Goal: Task Accomplishment & Management: Manage account settings

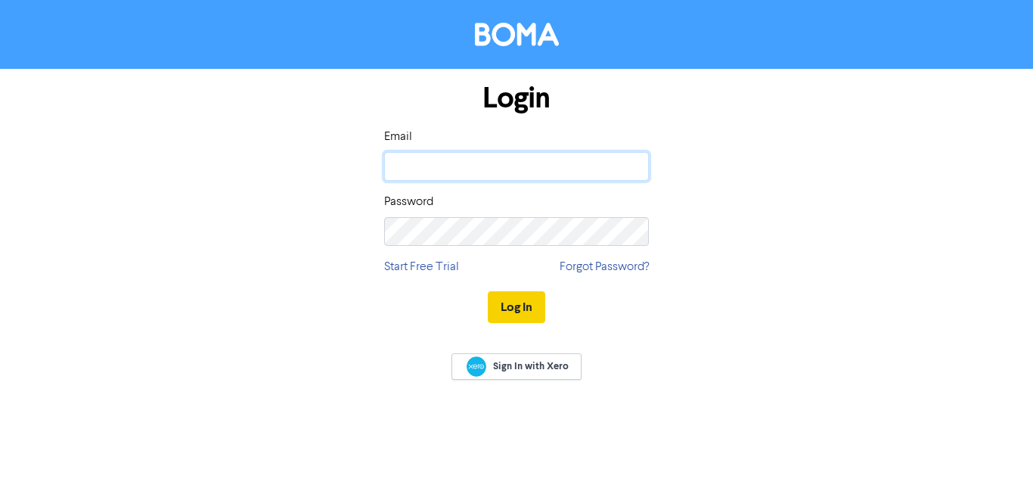
type input "[DOMAIN_NAME][EMAIL_ADDRESS][DOMAIN_NAME]"
click at [506, 312] on button "Log In" at bounding box center [516, 307] width 57 height 32
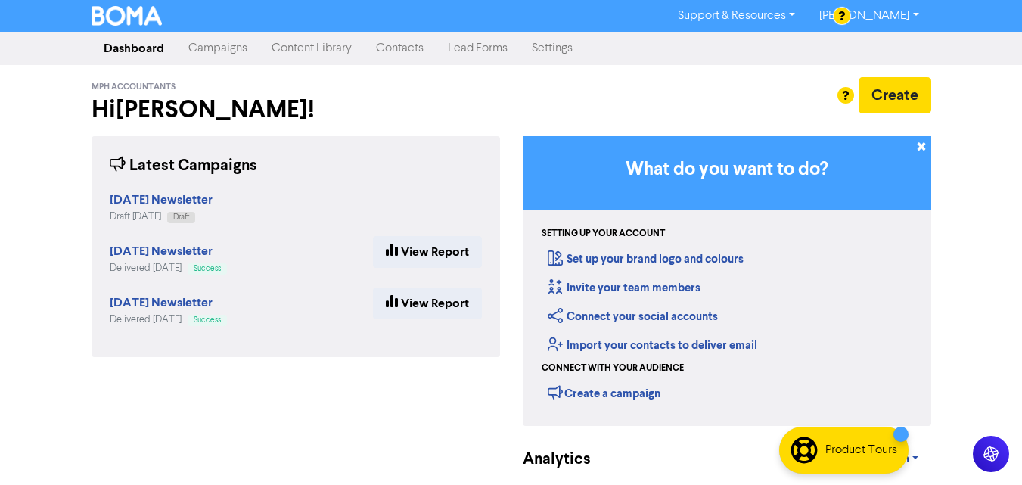
click at [405, 50] on link "Contacts" at bounding box center [400, 48] width 72 height 30
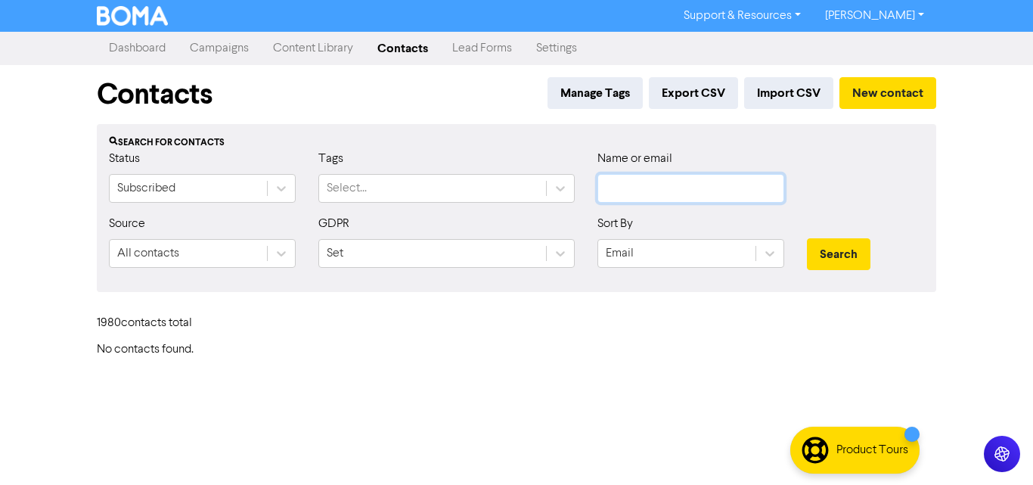
click at [633, 192] on input "text" at bounding box center [691, 188] width 187 height 29
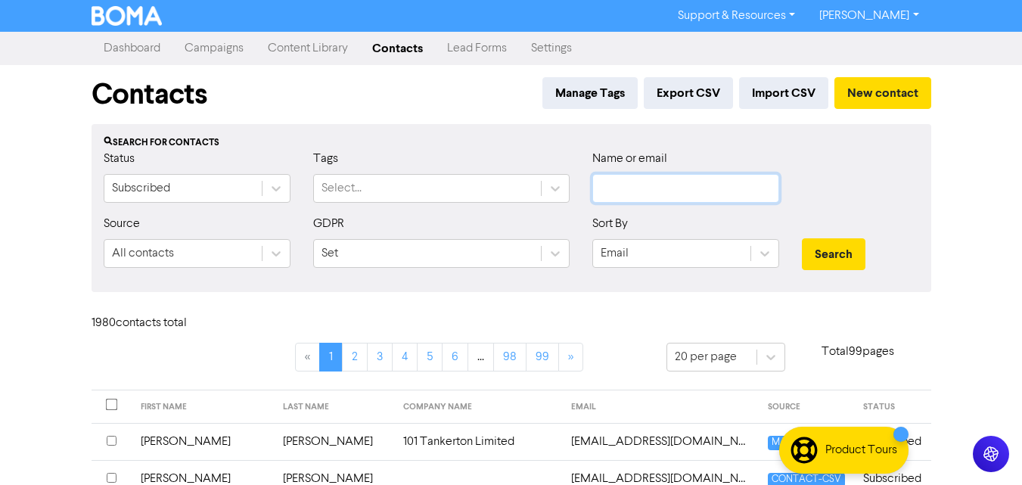
paste input "[EMAIL_ADDRESS][DOMAIN_NAME]"
type input "[EMAIL_ADDRESS][DOMAIN_NAME]"
click at [840, 253] on button "Search" at bounding box center [834, 254] width 64 height 32
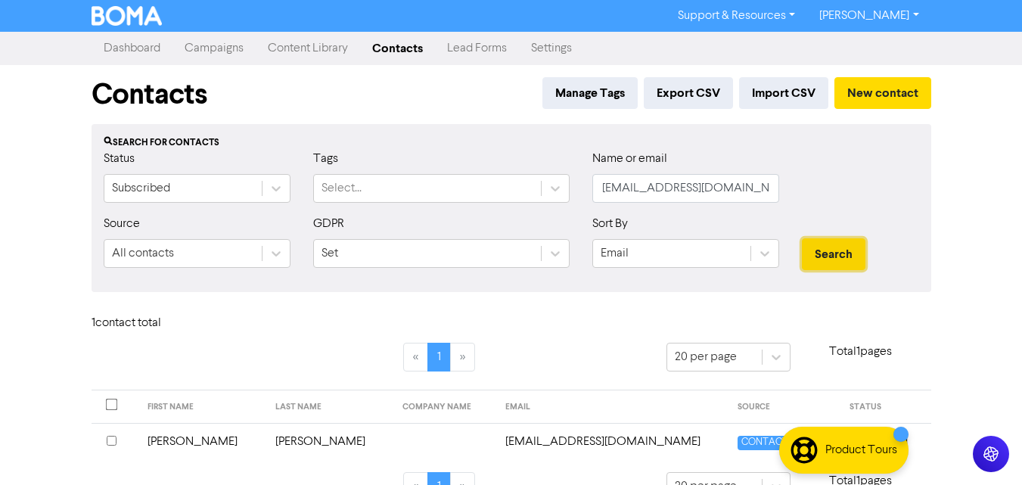
scroll to position [34, 0]
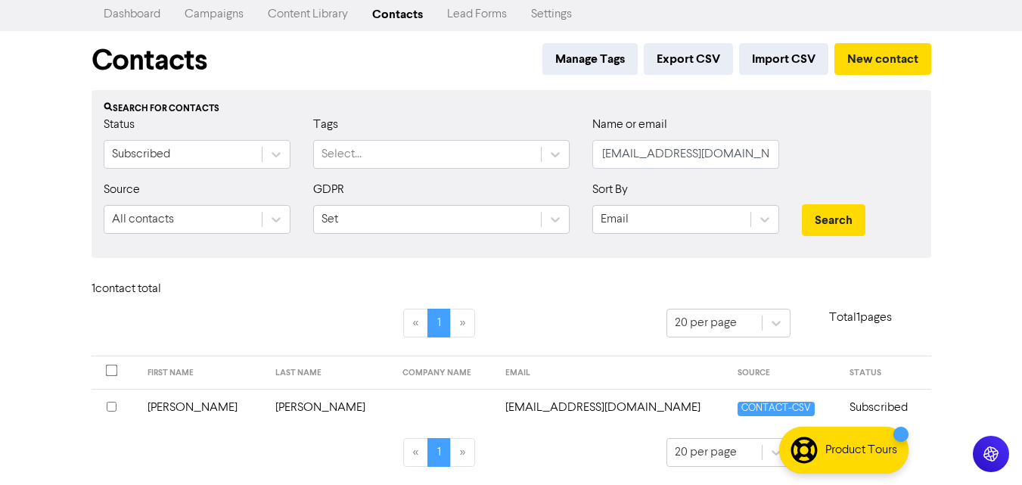
click at [104, 409] on th at bounding box center [116, 407] width 48 height 37
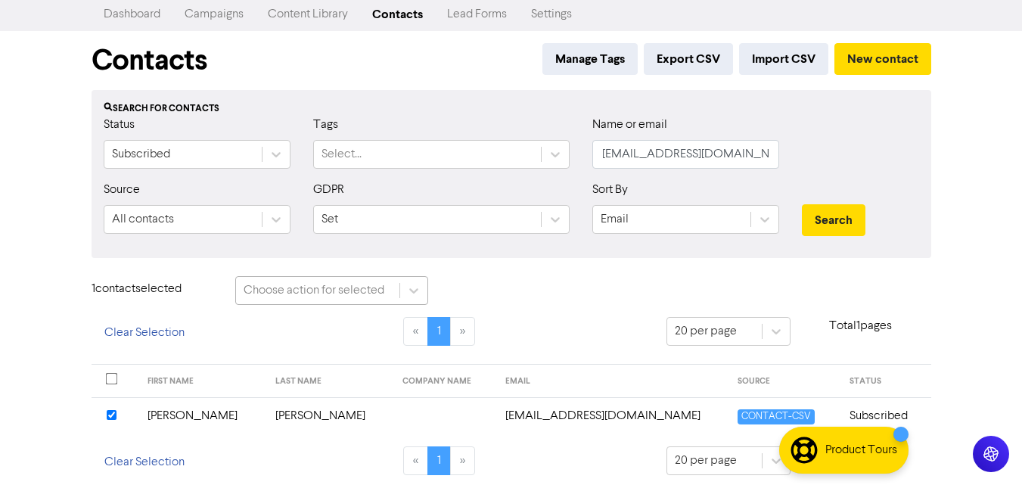
click at [365, 293] on div "Choose action for selected" at bounding box center [314, 290] width 141 height 18
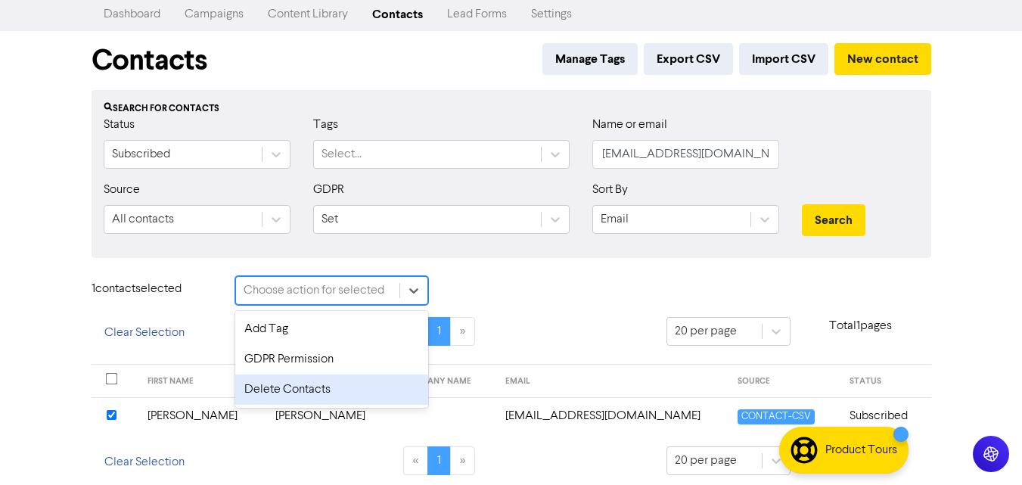
click at [297, 395] on div "Delete Contacts" at bounding box center [331, 389] width 193 height 30
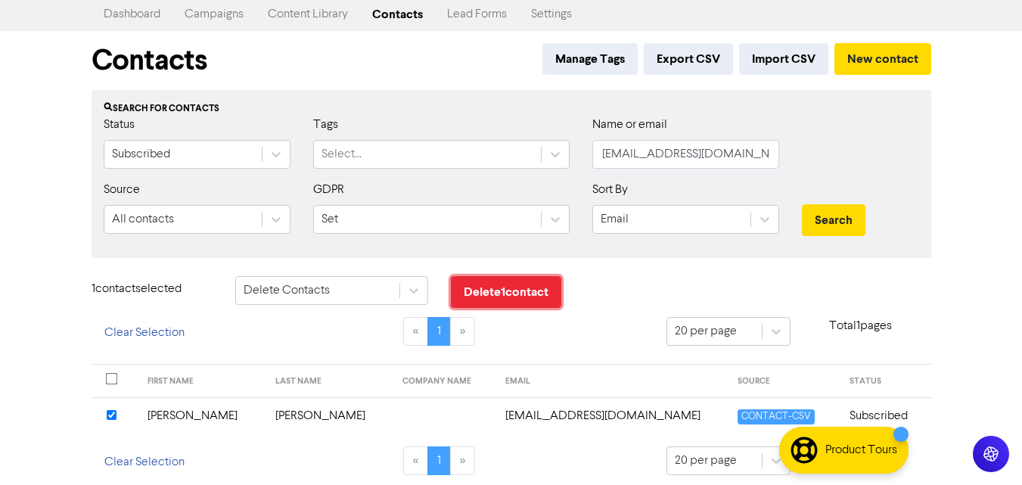
click at [503, 293] on button "Delete 1 contact" at bounding box center [506, 292] width 110 height 32
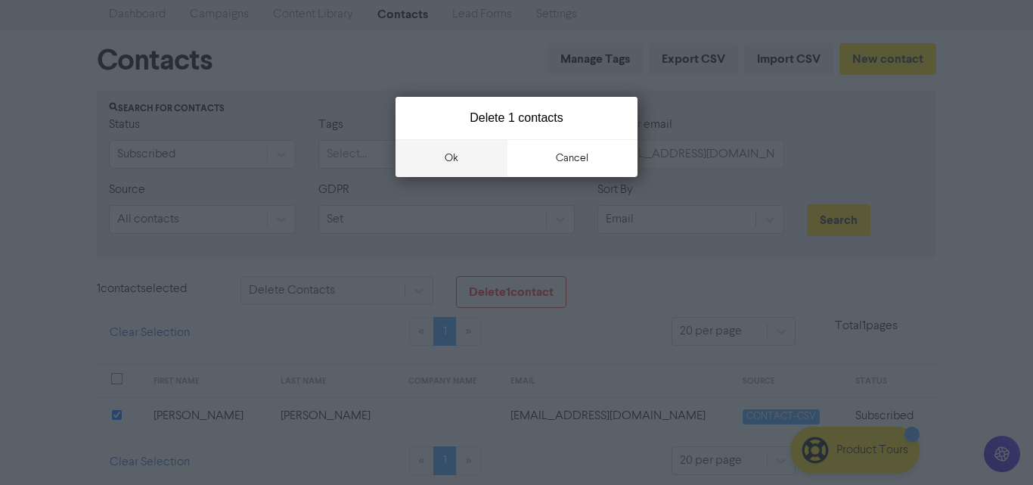
click at [479, 163] on button "ok" at bounding box center [452, 158] width 112 height 38
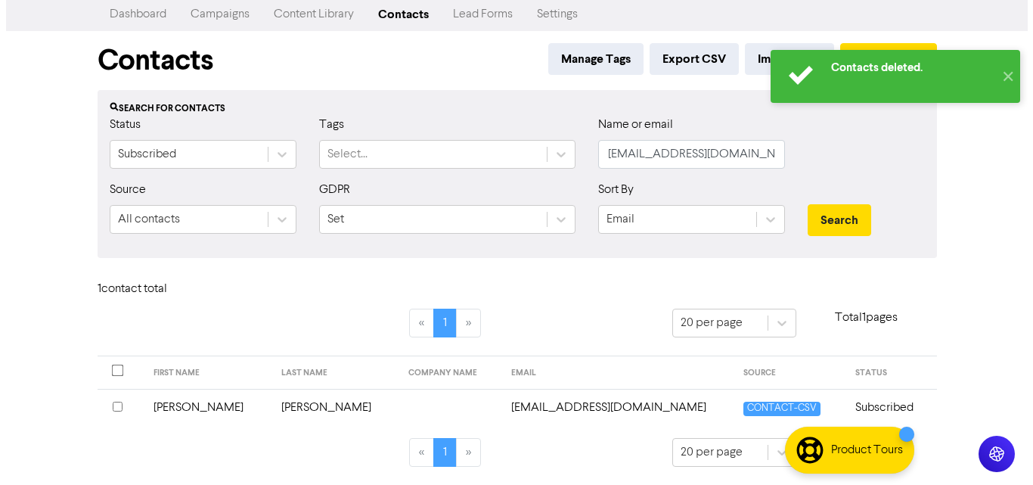
scroll to position [0, 0]
